Goal: Navigation & Orientation: Go to known website

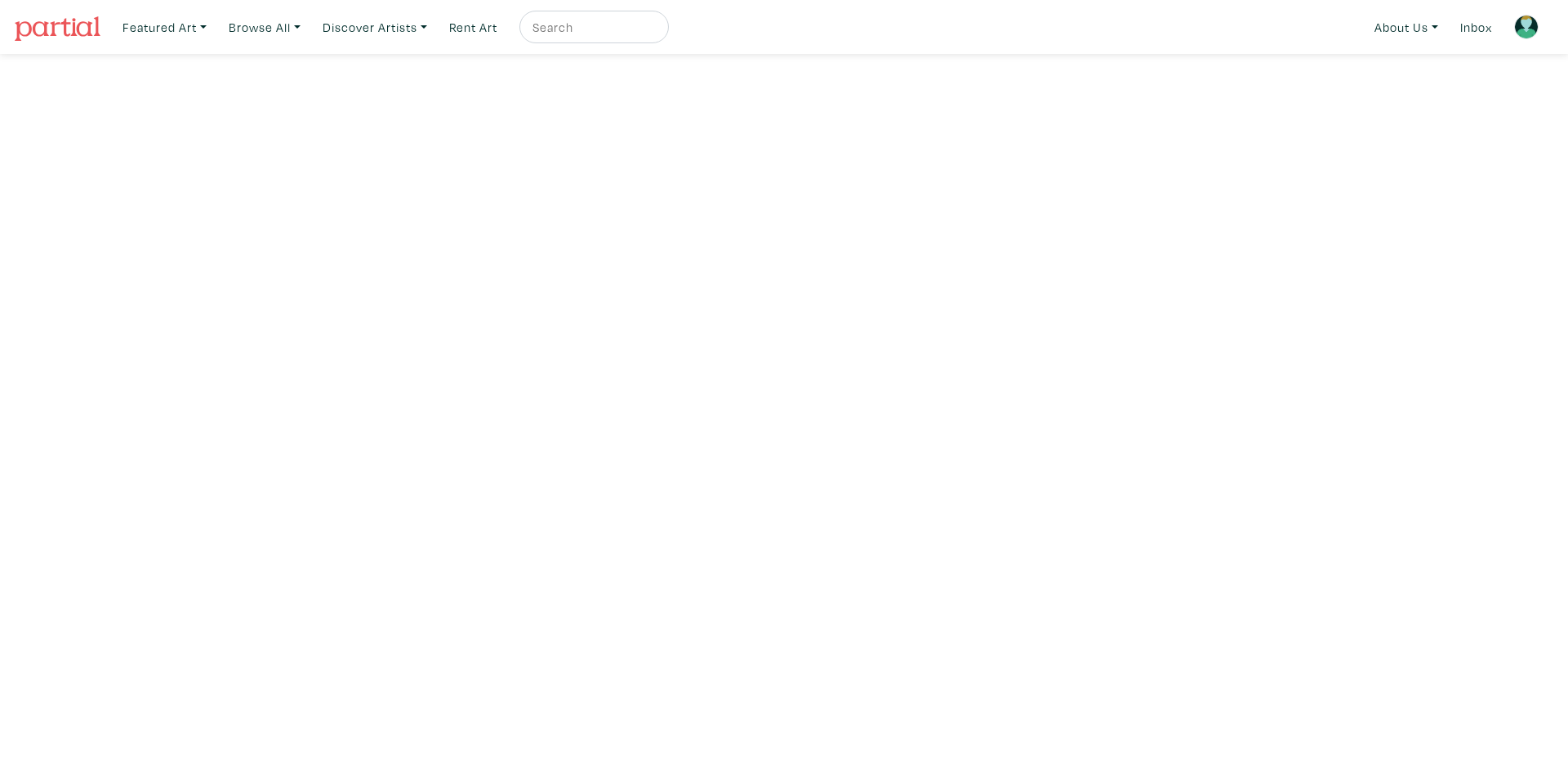
click at [101, 24] on nav "Featured Art Smalls Landscapes Abstracts New Contemporary The Minimalist Bold D…" at bounding box center [784, 27] width 1568 height 54
click at [77, 21] on img at bounding box center [57, 28] width 86 height 24
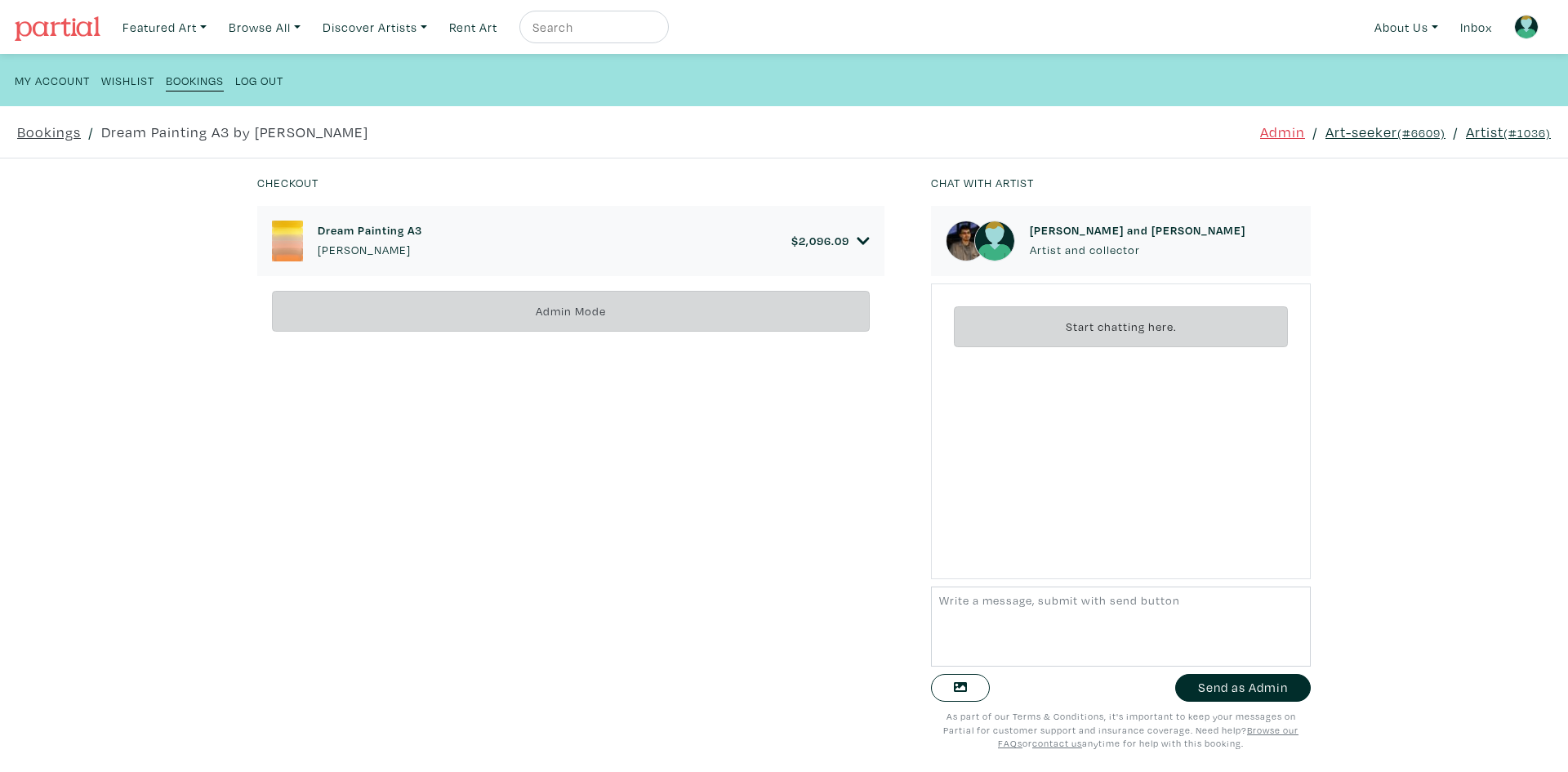
click at [72, 32] on img at bounding box center [57, 28] width 86 height 24
